Goal: Entertainment & Leisure: Consume media (video, audio)

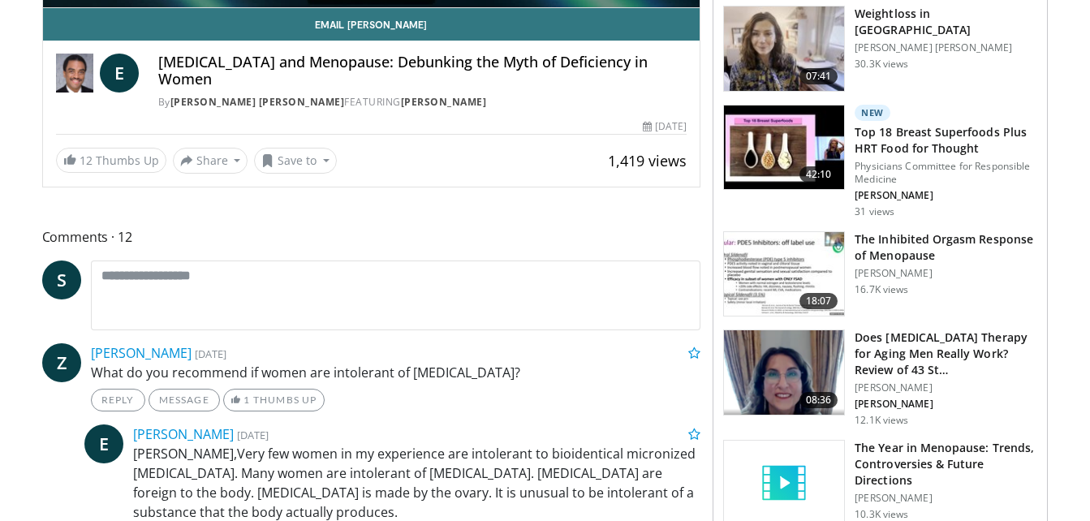
scroll to position [136, 0]
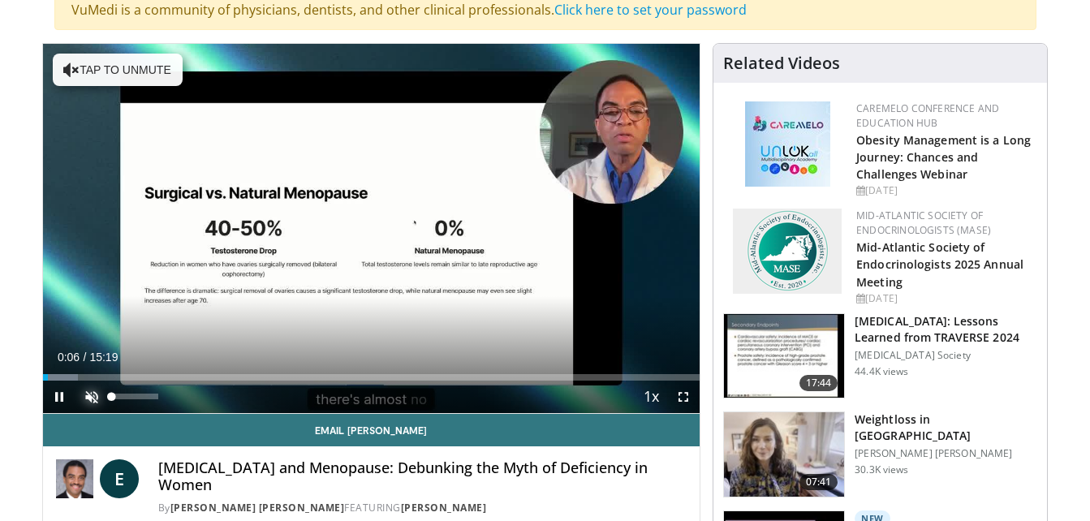
click at [101, 391] on span "Video Player" at bounding box center [91, 397] width 32 height 32
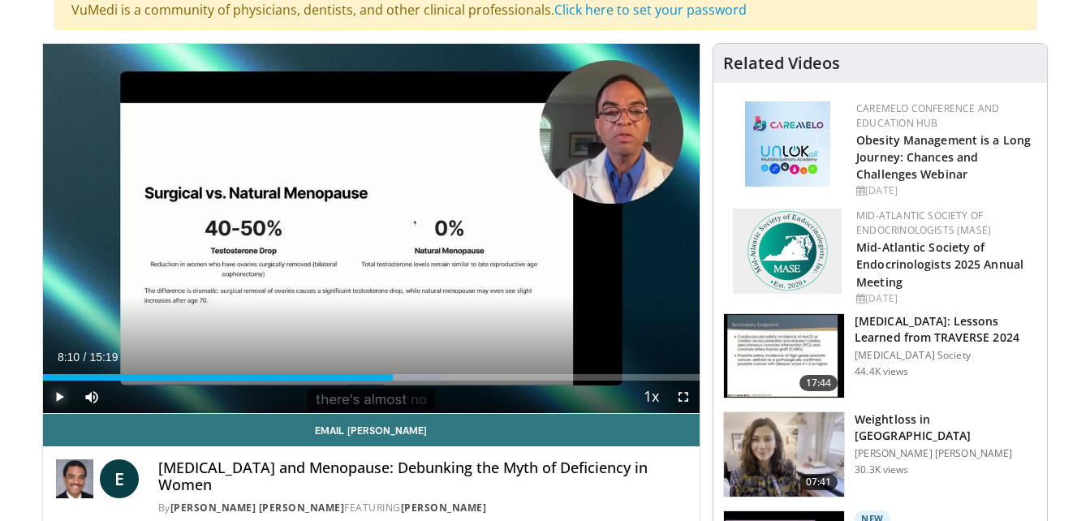
click at [56, 395] on span "Video Player" at bounding box center [59, 397] width 32 height 32
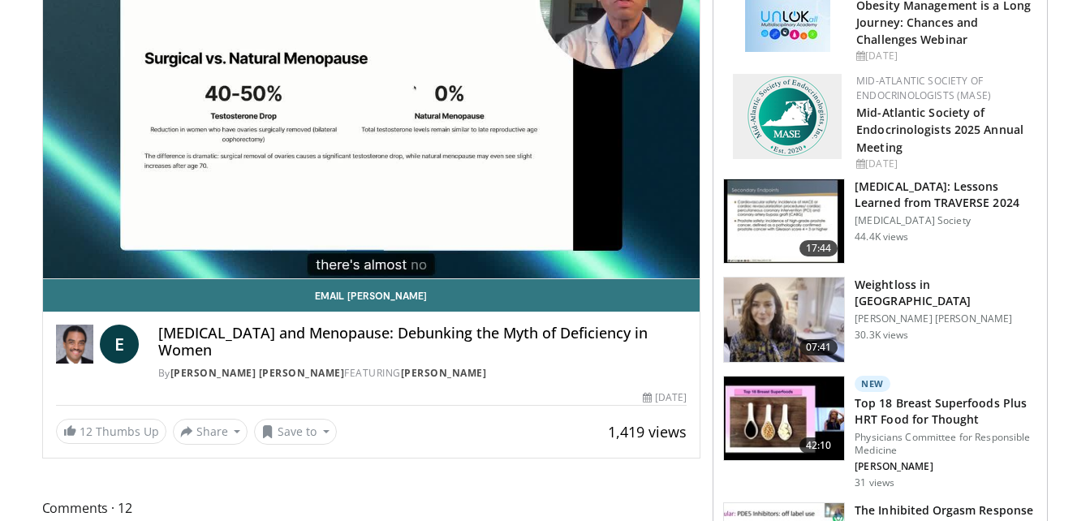
scroll to position [541, 0]
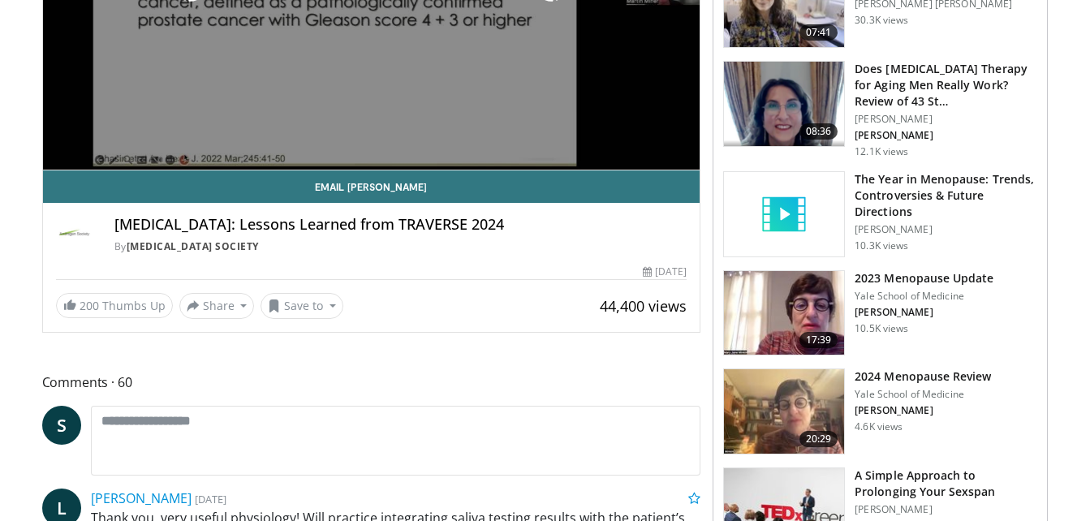
scroll to position [136, 0]
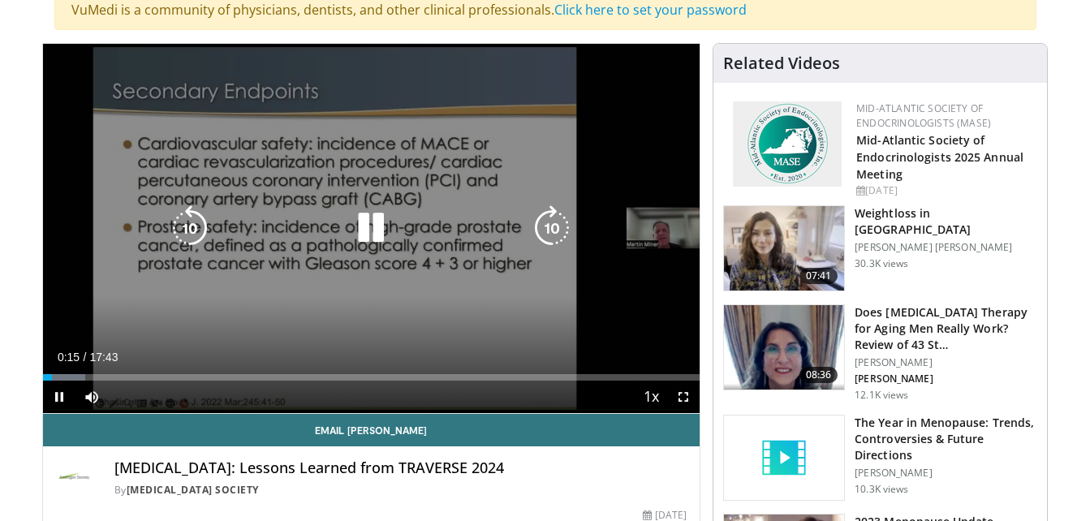
click at [374, 226] on icon "Video Player" at bounding box center [370, 227] width 45 height 45
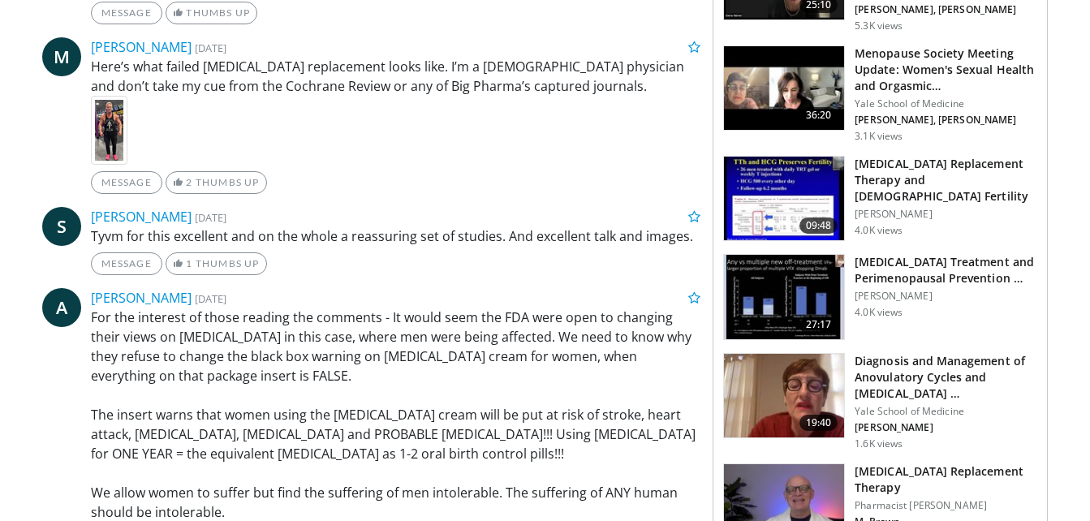
scroll to position [1624, 0]
